Goal: Find specific page/section: Find specific page/section

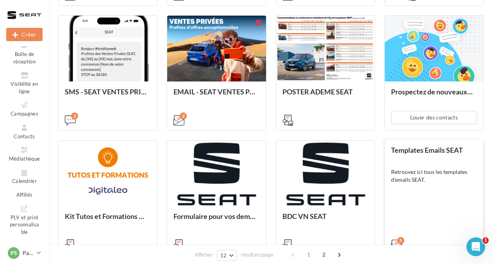
scroll to position [382, 0]
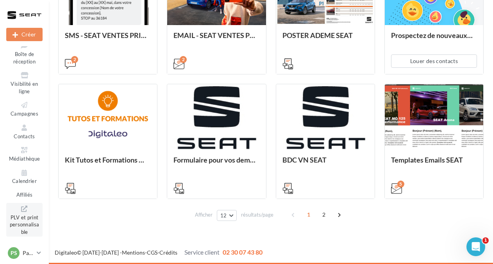
click at [19, 219] on span "PLV et print personnalisable" at bounding box center [25, 223] width 30 height 22
click at [29, 258] on div "PS Partenaire Seat Virginie.Batmalle_userseat" at bounding box center [21, 253] width 26 height 12
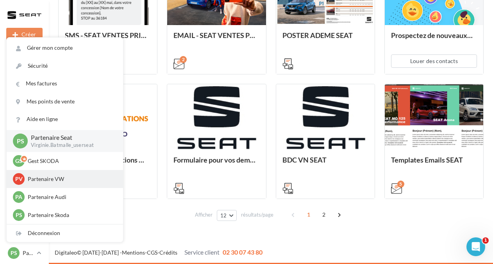
click at [51, 182] on p "Partenaire VW" at bounding box center [71, 179] width 86 height 8
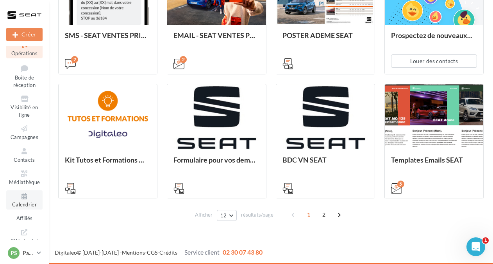
scroll to position [53, 0]
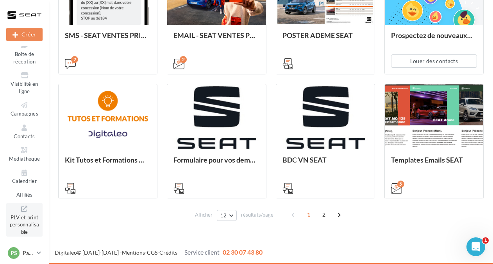
click at [18, 217] on span "PLV et print personnalisable" at bounding box center [25, 223] width 30 height 22
click at [19, 253] on div "PS Partenaire Seat Virginie.Batmalle_userseat" at bounding box center [21, 253] width 26 height 12
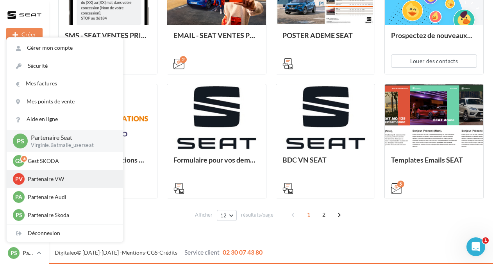
click at [30, 179] on p "Partenaire VW" at bounding box center [71, 179] width 86 height 8
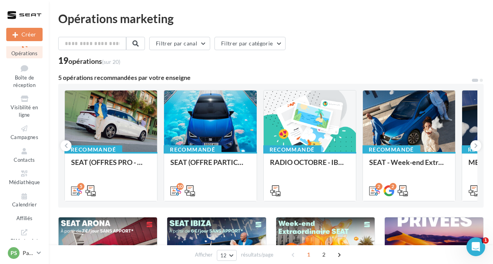
scroll to position [53, 0]
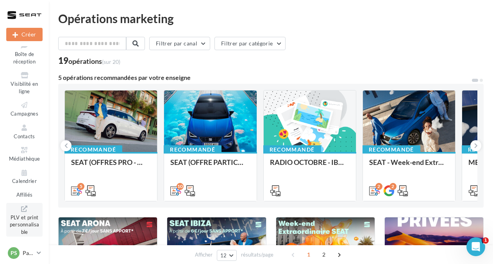
click at [23, 212] on icon at bounding box center [25, 208] width 32 height 9
